Goal: Task Accomplishment & Management: Use online tool/utility

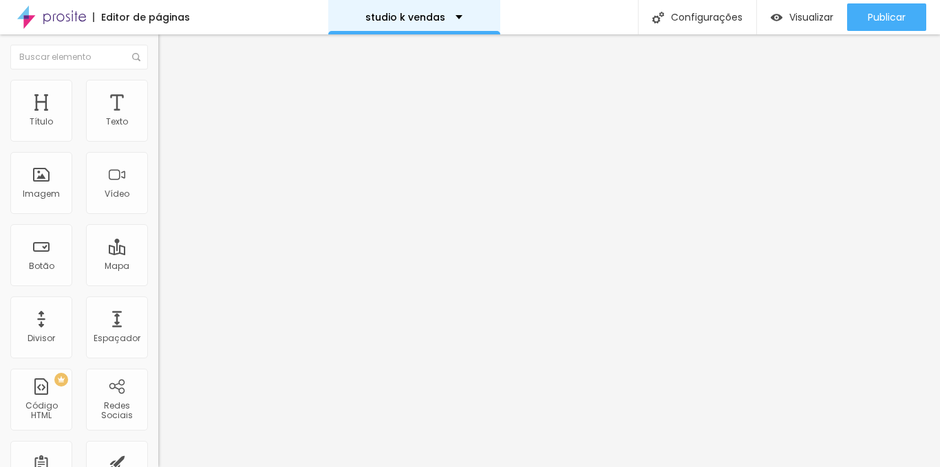
click at [438, 17] on p "studio k vendas" at bounding box center [405, 17] width 80 height 10
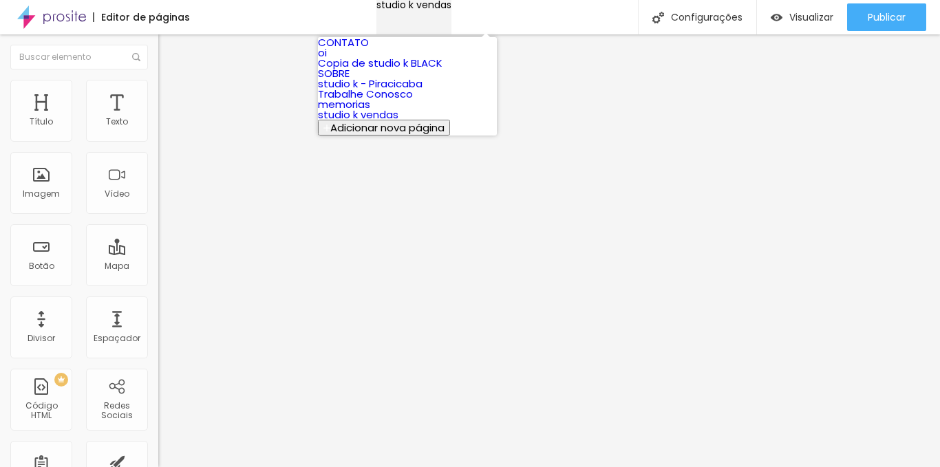
click at [438, 10] on p "studio k vendas" at bounding box center [413, 5] width 75 height 10
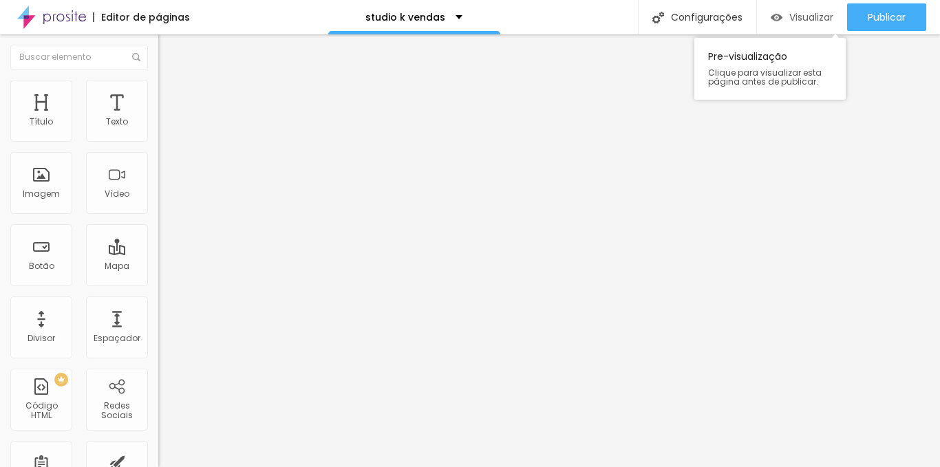
click at [777, 12] on img "button" at bounding box center [777, 18] width 12 height 12
click at [802, 21] on span "Visualizar" at bounding box center [811, 17] width 44 height 11
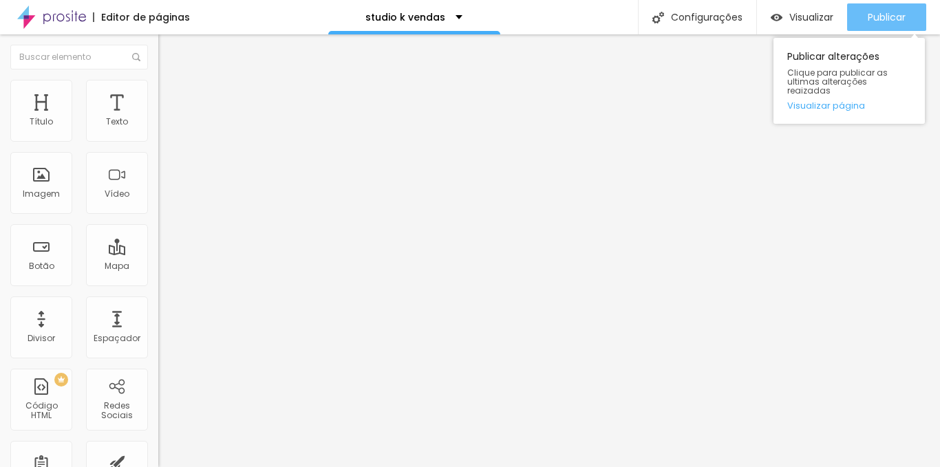
click at [864, 18] on button "Publicar" at bounding box center [886, 17] width 79 height 28
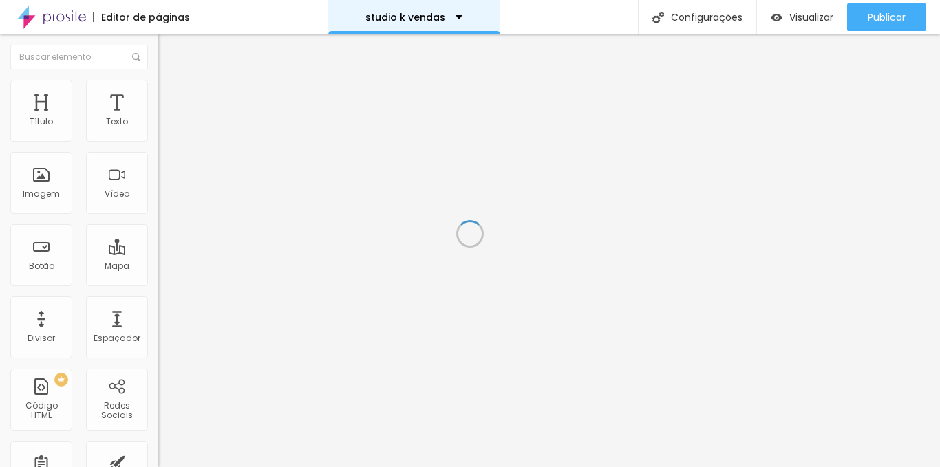
click at [426, 23] on div "studio k vendas" at bounding box center [414, 17] width 172 height 34
click at [416, 10] on div "studio k vendas" at bounding box center [414, 17] width 172 height 34
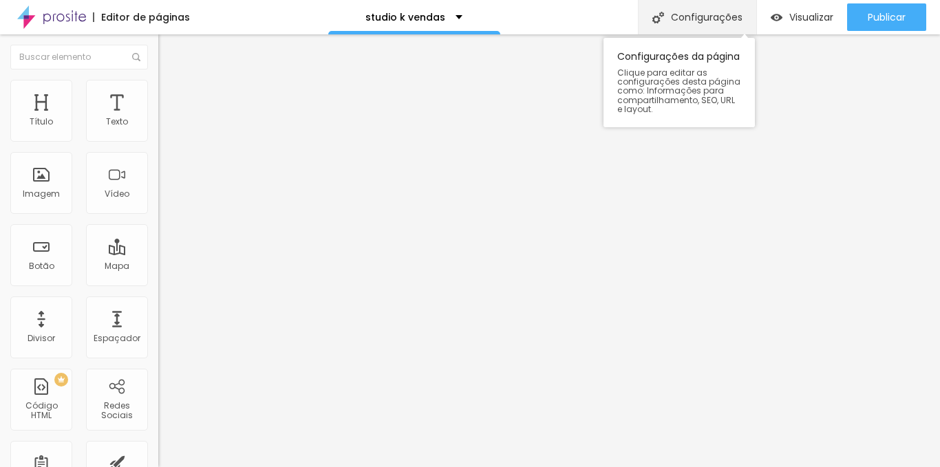
click at [696, 19] on div "Configurações" at bounding box center [697, 17] width 118 height 34
